Goal: Task Accomplishment & Management: Use online tool/utility

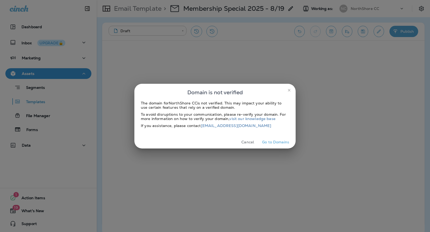
click at [255, 142] on button "Cancel" at bounding box center [248, 142] width 20 height 8
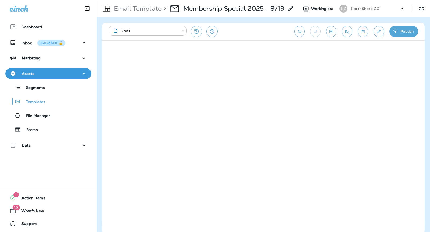
click at [363, 32] on icon "Save" at bounding box center [363, 32] width 4 height 4
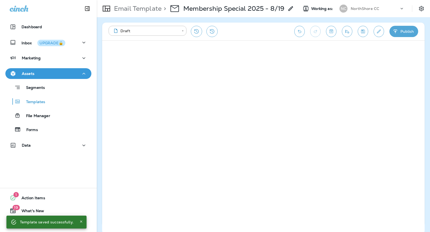
click at [370, 7] on p "NorthShore CC" at bounding box center [365, 8] width 28 height 4
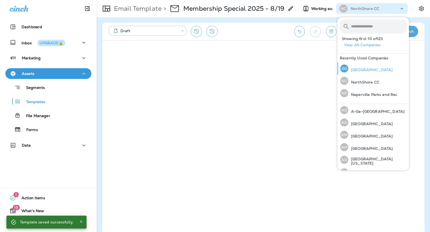
click at [365, 71] on p "[GEOGRAPHIC_DATA]" at bounding box center [370, 70] width 44 height 4
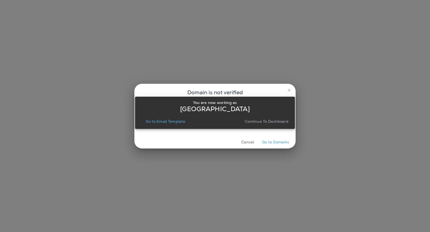
click at [255, 120] on p "Continue to Dashboard" at bounding box center [267, 121] width 44 height 4
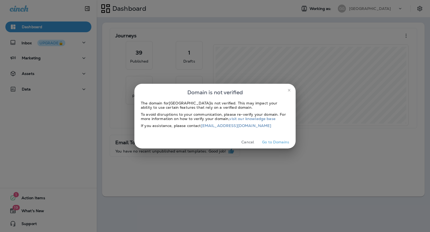
click at [288, 89] on icon "close" at bounding box center [289, 90] width 4 height 4
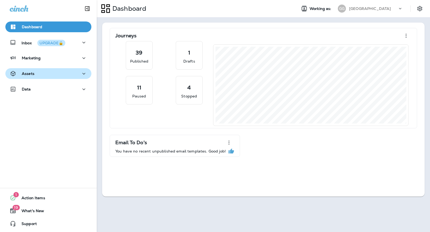
click at [67, 77] on div "Assets" at bounding box center [48, 73] width 77 height 7
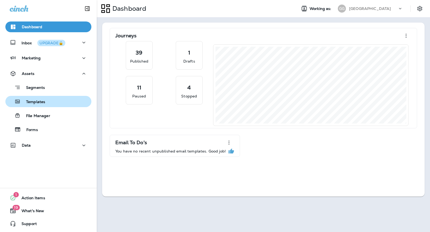
click at [58, 102] on div "Templates" at bounding box center [49, 102] width 82 height 8
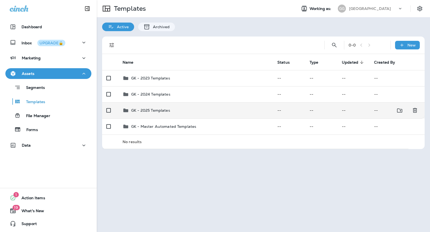
click at [168, 111] on p "GK - 2025 Templates" at bounding box center [150, 110] width 39 height 4
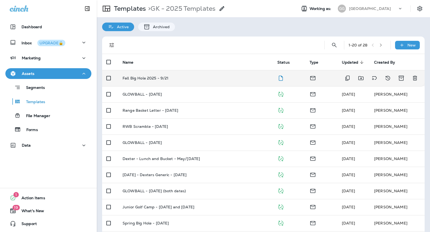
click at [214, 77] on div "Fall Big Hole 2025 - 9/21" at bounding box center [196, 78] width 146 height 4
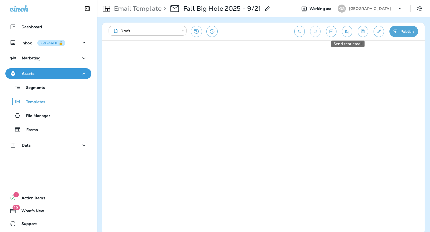
click at [347, 32] on icon "Send test email" at bounding box center [347, 31] width 4 height 3
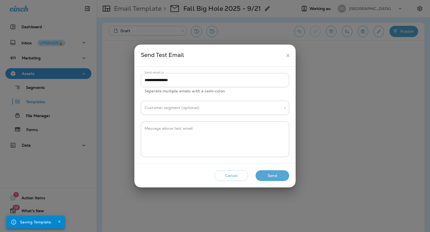
click at [277, 175] on button "Send" at bounding box center [273, 175] width 34 height 11
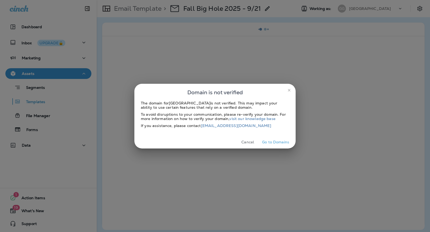
click at [289, 89] on icon "close" at bounding box center [289, 90] width 4 height 4
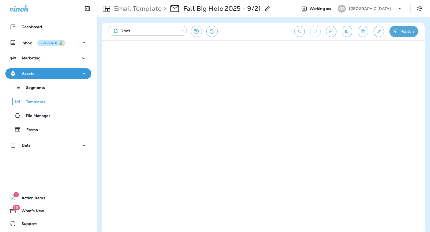
click at [403, 32] on button "Publish" at bounding box center [403, 31] width 29 height 11
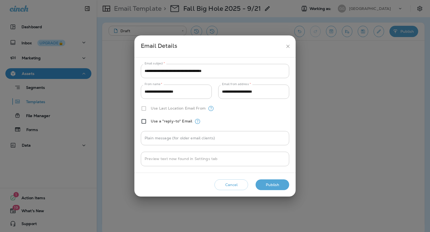
click at [276, 184] on button "Publish" at bounding box center [273, 185] width 34 height 11
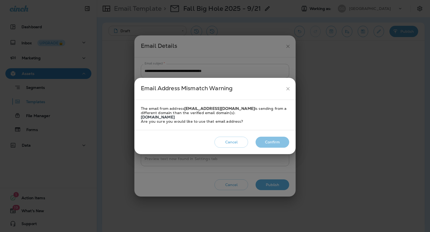
click at [272, 143] on button "Confirm" at bounding box center [273, 142] width 34 height 11
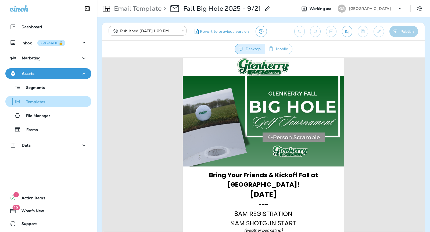
click at [59, 99] on div "Templates" at bounding box center [49, 102] width 82 height 8
